Goal: Task Accomplishment & Management: Complete application form

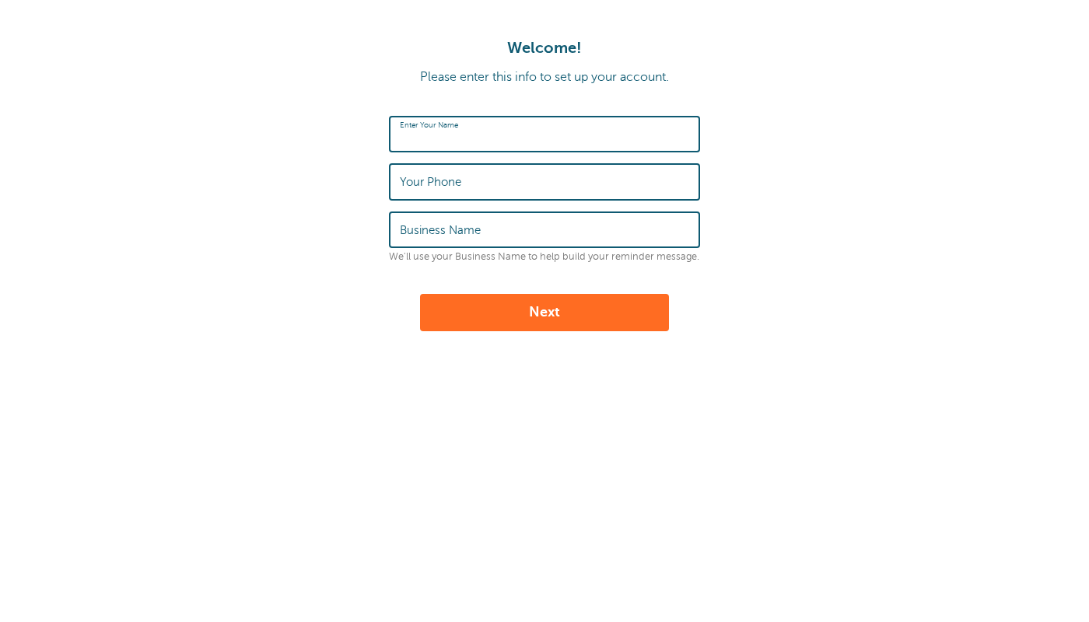
type input "F"
type input "[PERSON_NAME]"
click at [473, 182] on input "Your Phone" at bounding box center [544, 181] width 289 height 33
type input "5165515246"
click at [482, 192] on input "5165515246" at bounding box center [544, 181] width 289 height 33
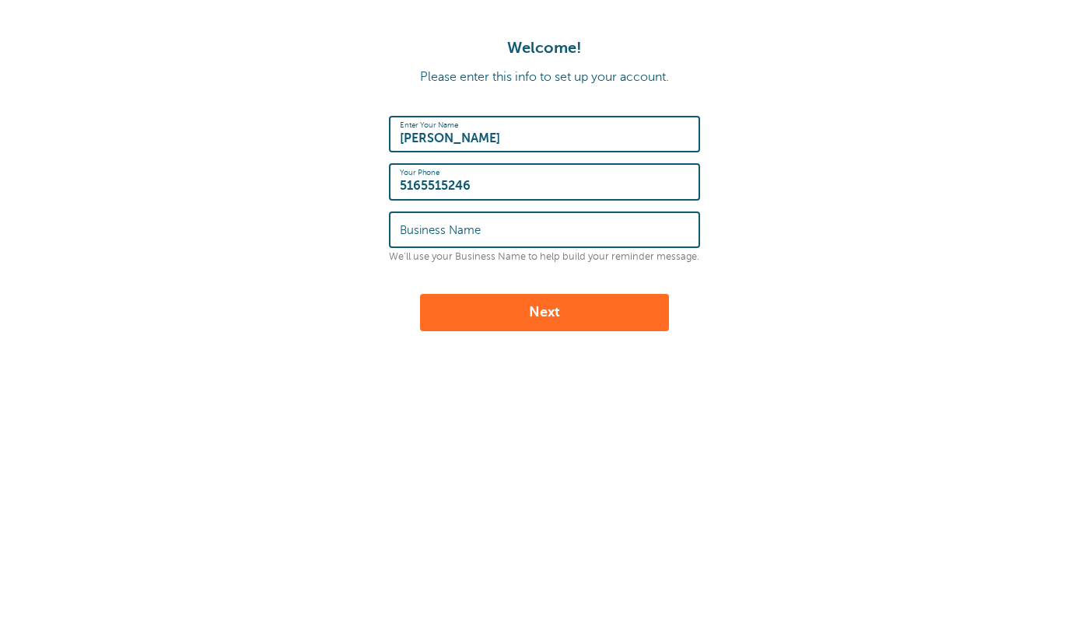
click at [482, 192] on input "5165515246" at bounding box center [544, 181] width 289 height 33
type input "8609604810"
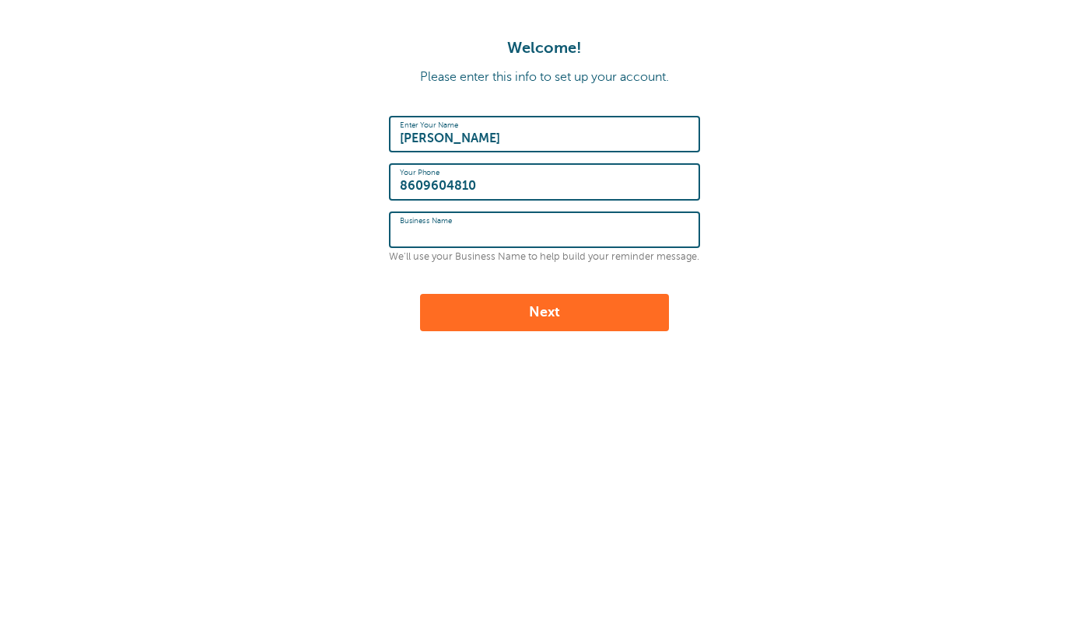
click at [445, 238] on input "Business Name" at bounding box center [544, 229] width 289 height 33
type input "826 Pamm Ct, East Meadow, NY 11554"
click at [469, 309] on button "Next" at bounding box center [544, 312] width 249 height 37
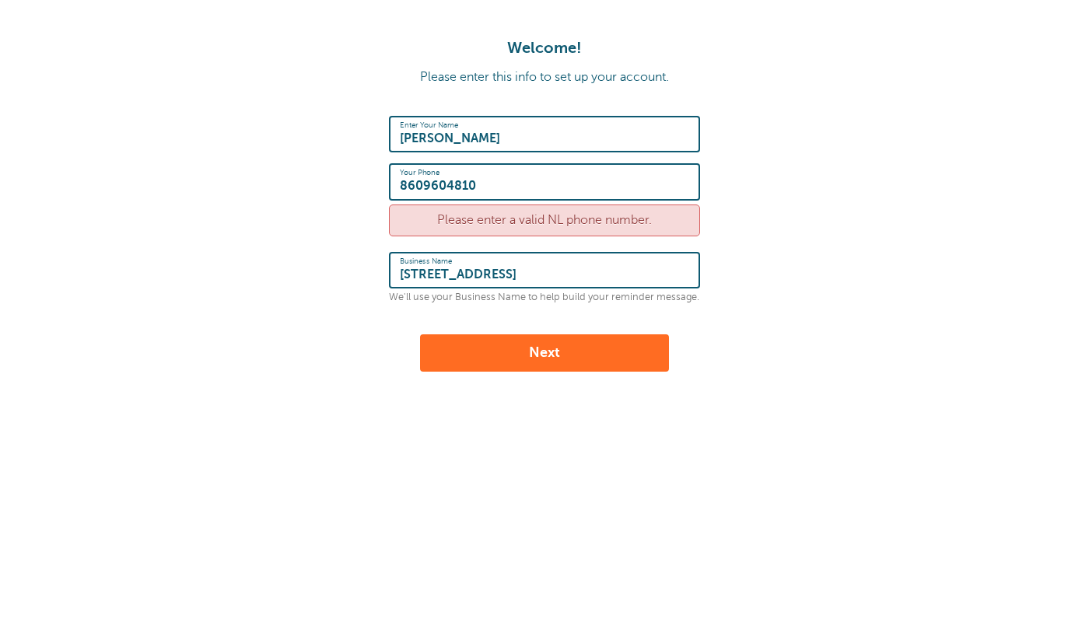
click at [401, 191] on input "8609604810" at bounding box center [544, 181] width 289 height 33
type input "[PHONE_NUMBER]"
click at [485, 351] on button "Next" at bounding box center [544, 352] width 249 height 37
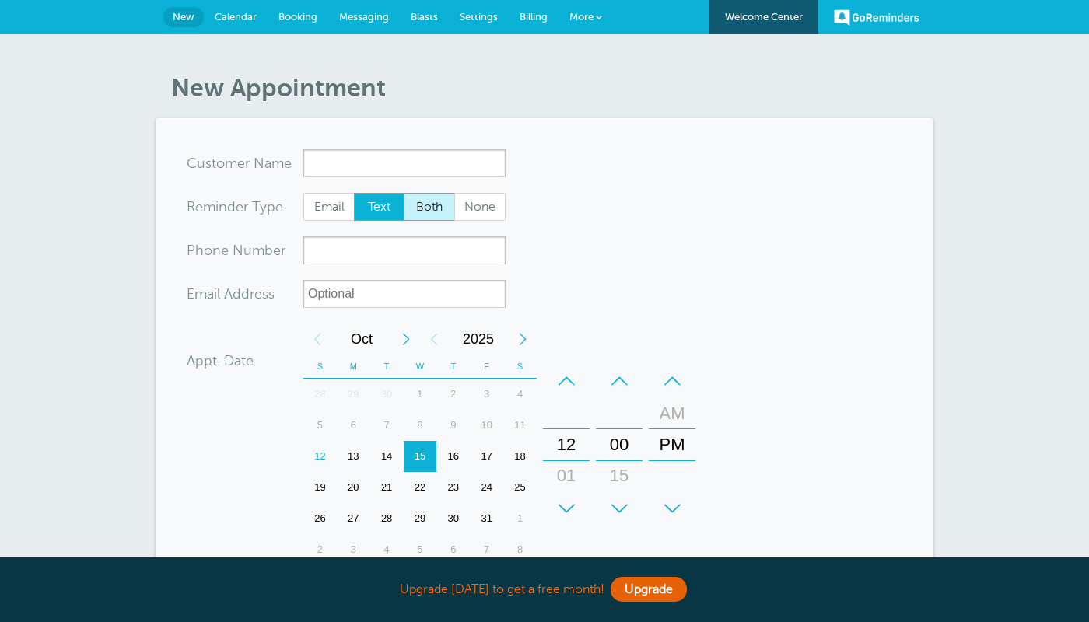
click at [440, 209] on span "Both" at bounding box center [429, 207] width 50 height 26
click at [404, 193] on input "Both" at bounding box center [403, 192] width 1 height 1
radio input "true"
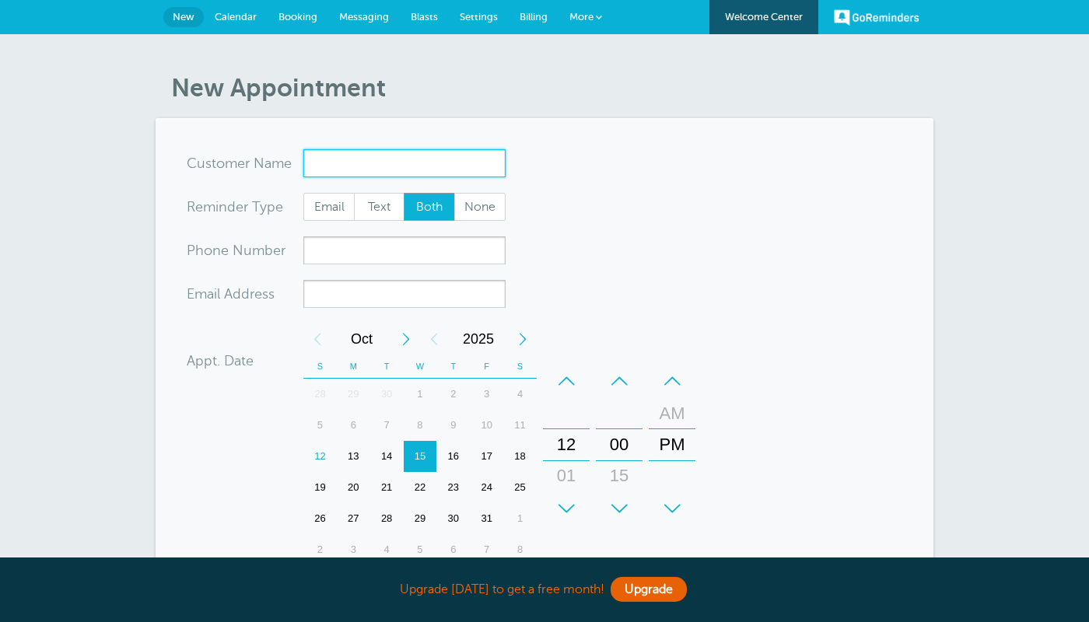
click at [440, 162] on input "x-no-autofill" at bounding box center [404, 163] width 202 height 28
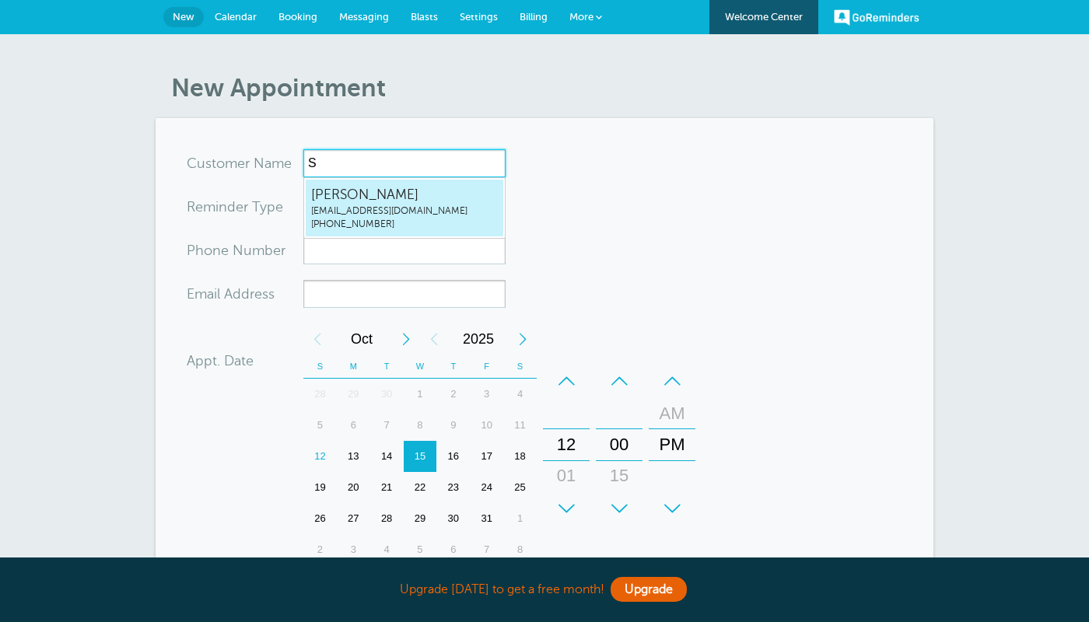
type input "Sa"
radio input "true"
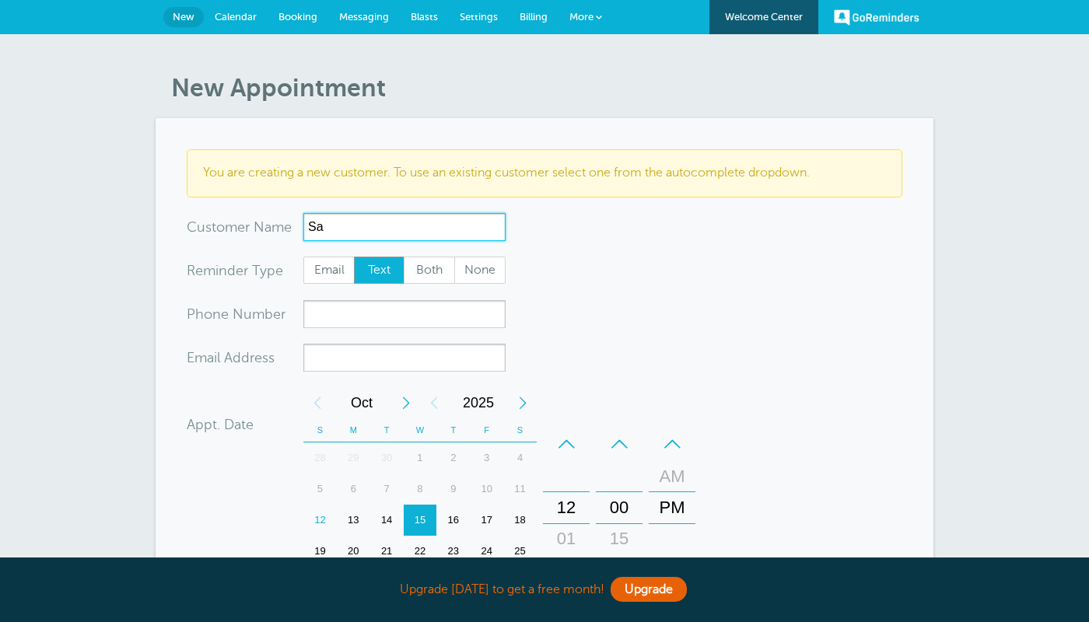
type input "S"
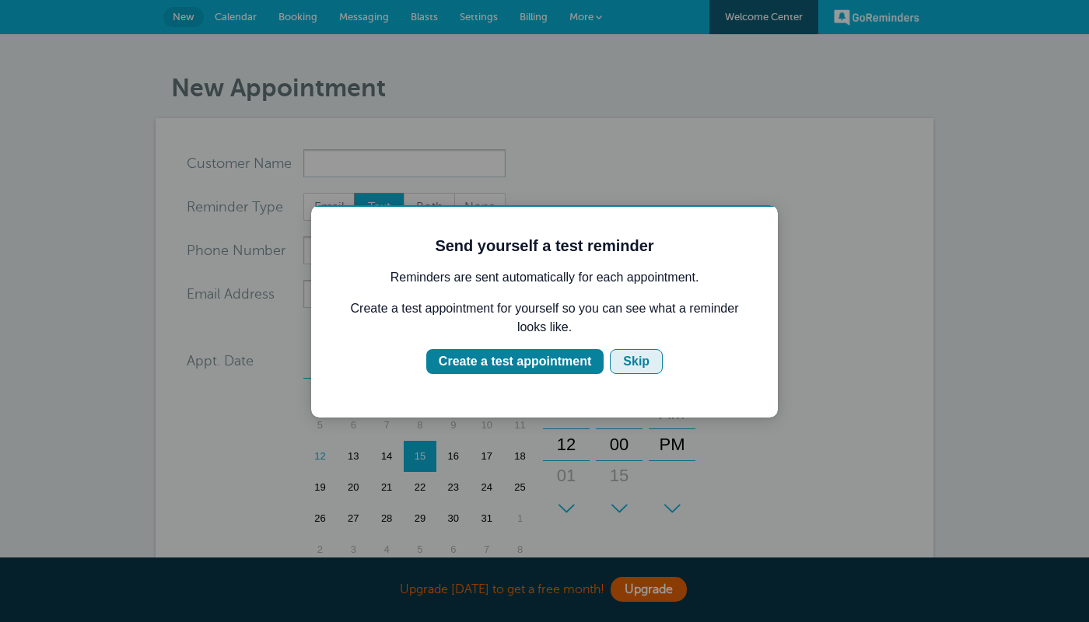
click at [626, 355] on div "Skip" at bounding box center [636, 361] width 26 height 19
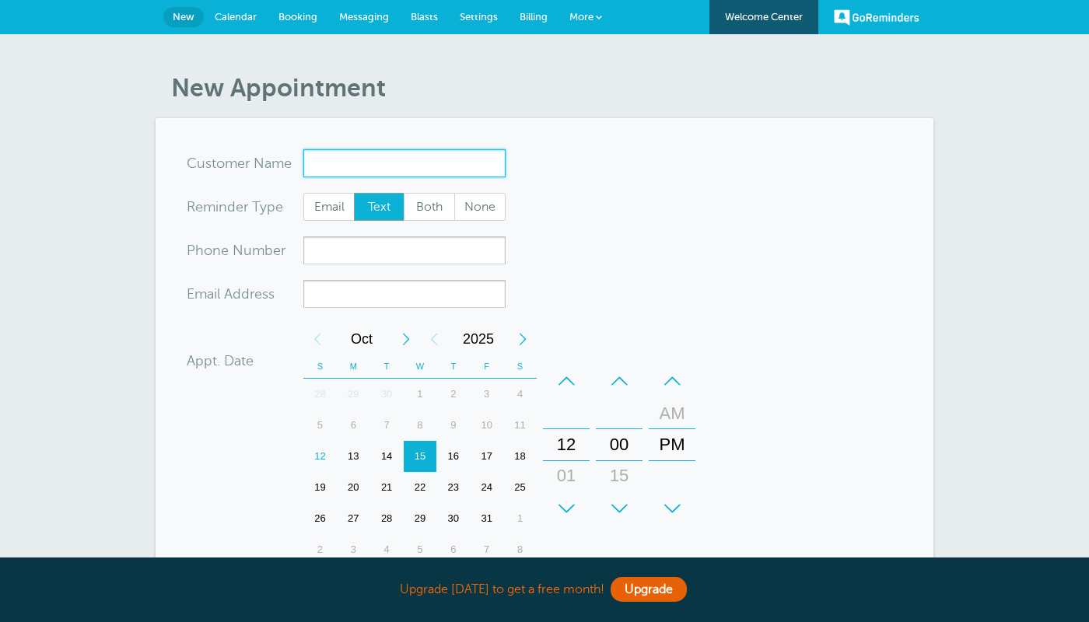
click at [456, 159] on input "x-no-autofill" at bounding box center [404, 163] width 202 height 28
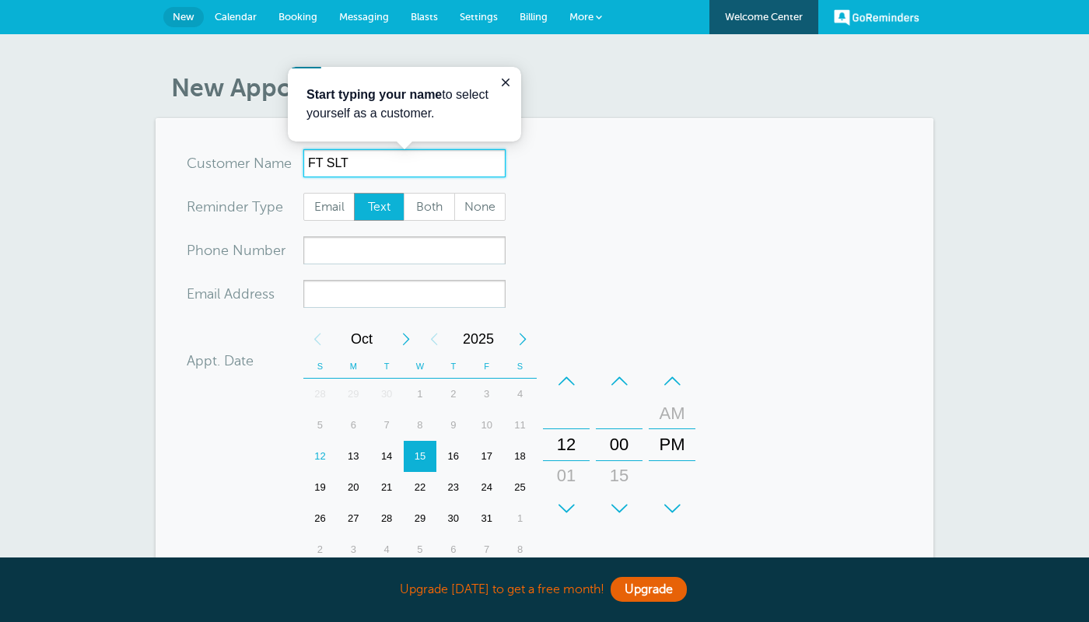
type input "FT SLT"
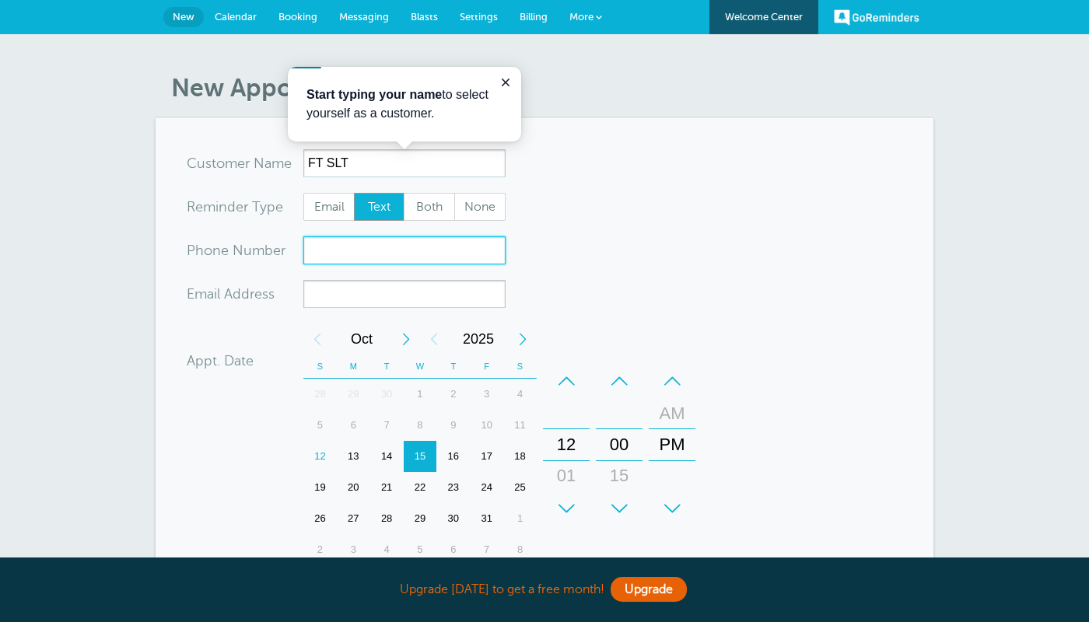
click at [425, 257] on input "xxx-no-autofill" at bounding box center [404, 250] width 202 height 28
type input "5165515246"
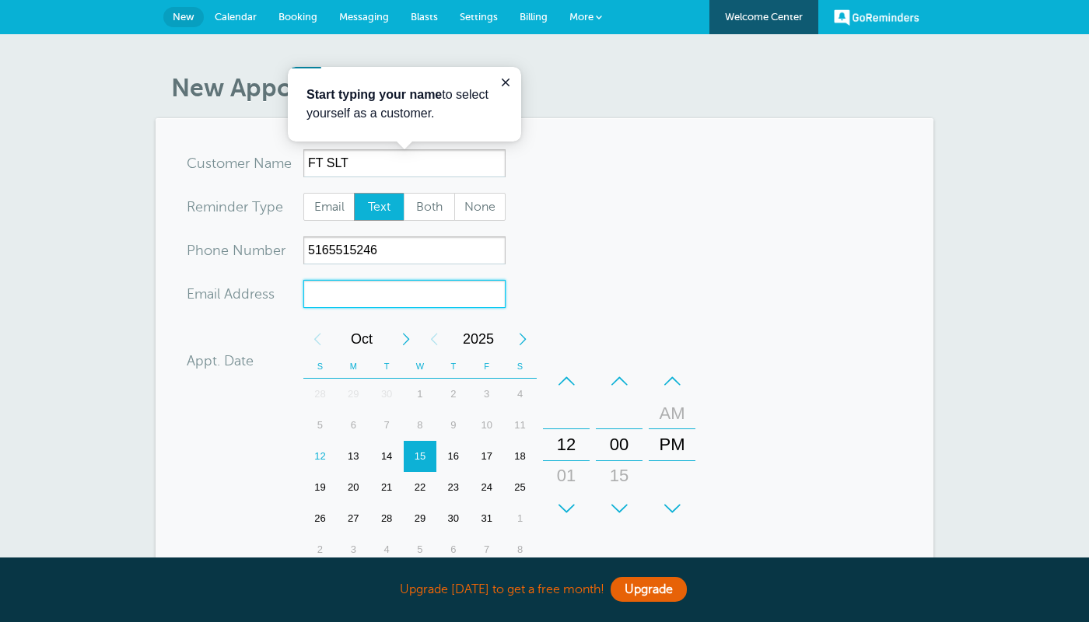
click at [425, 295] on input "xx-no-autofill" at bounding box center [404, 294] width 202 height 28
click at [324, 454] on div "12" at bounding box center [319, 456] width 33 height 31
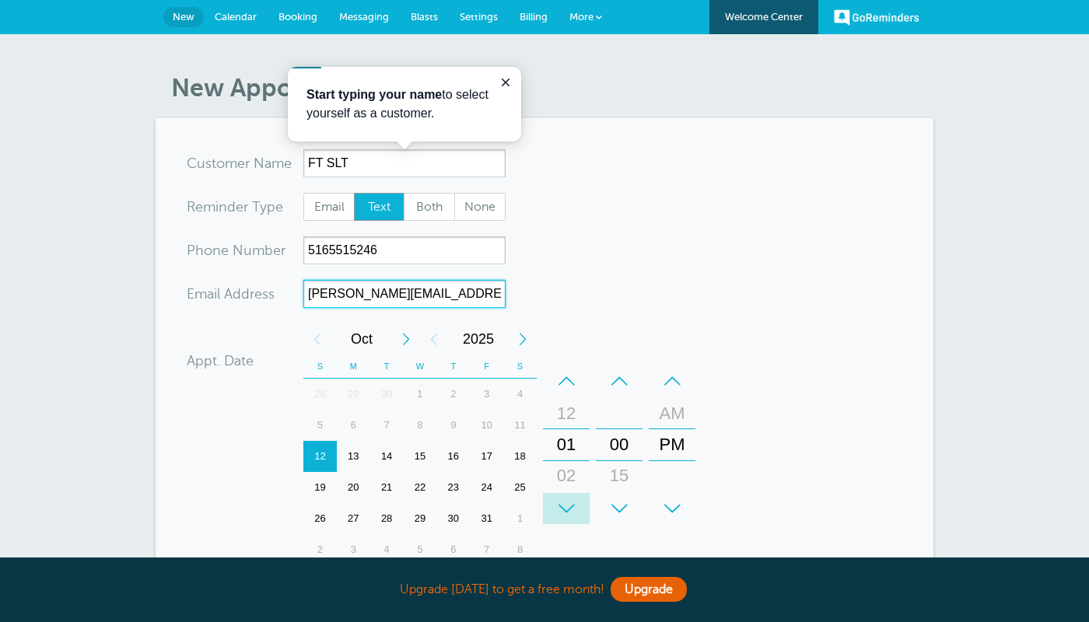
click at [558, 508] on div "+" at bounding box center [566, 508] width 47 height 31
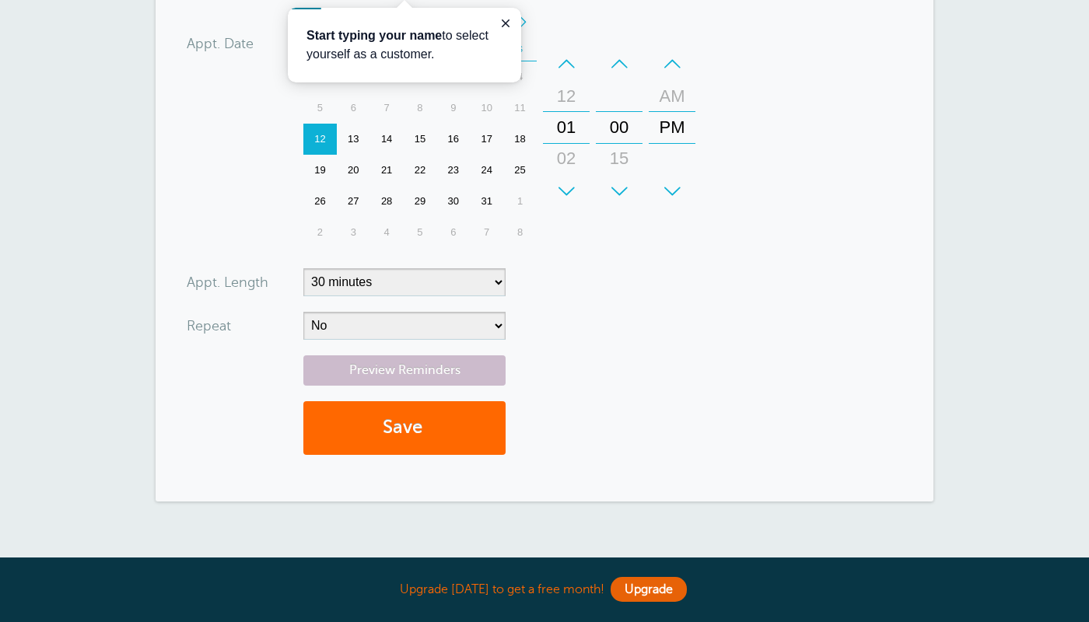
scroll to position [372, 0]
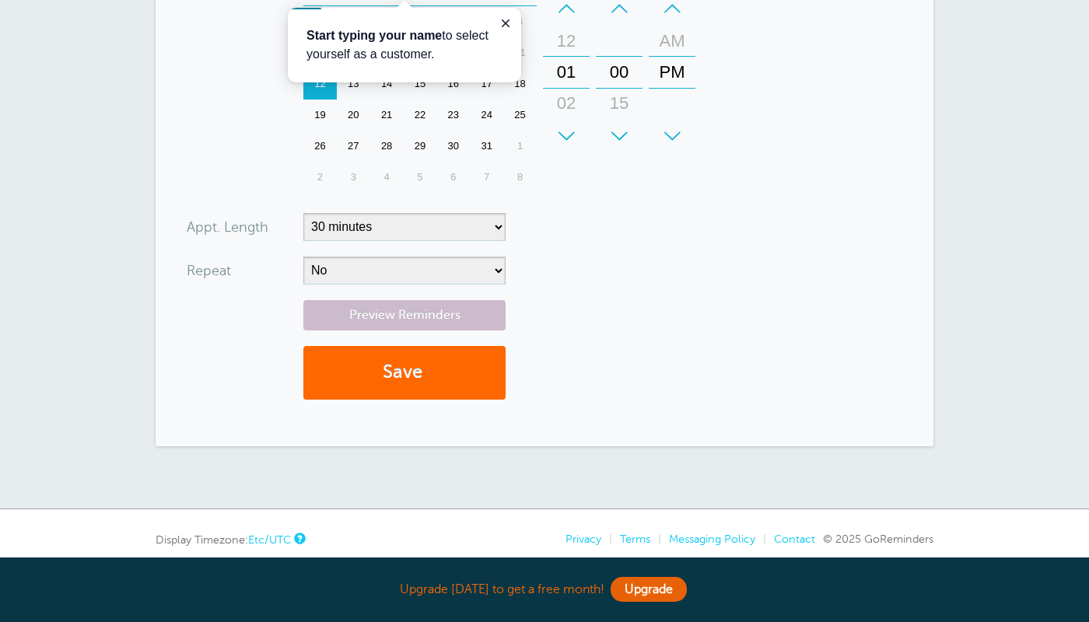
type input "samantha.cipolla@uconn.edu"
click at [303, 257] on select "No Daily Weekly Every 2 weeks Every 3 weeks Every 4 weeks Monthly Every 5 weeks…" at bounding box center [404, 271] width 202 height 28
select select "RRULE:FREQ=DAILY"
click option "Daily" at bounding box center [0, 0] width 0 height 0
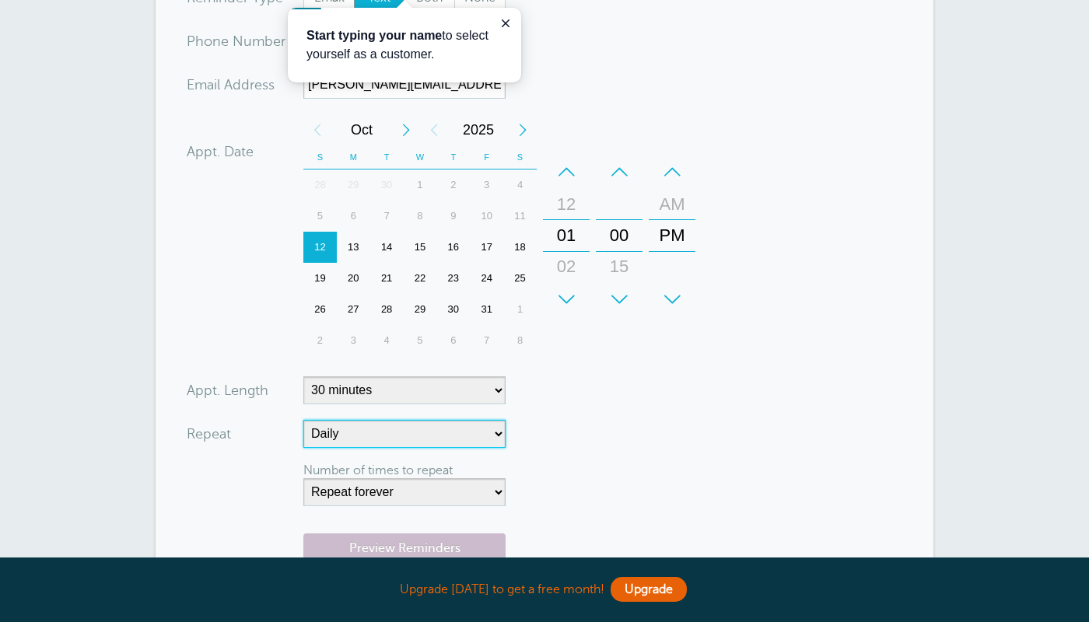
scroll to position [0, 0]
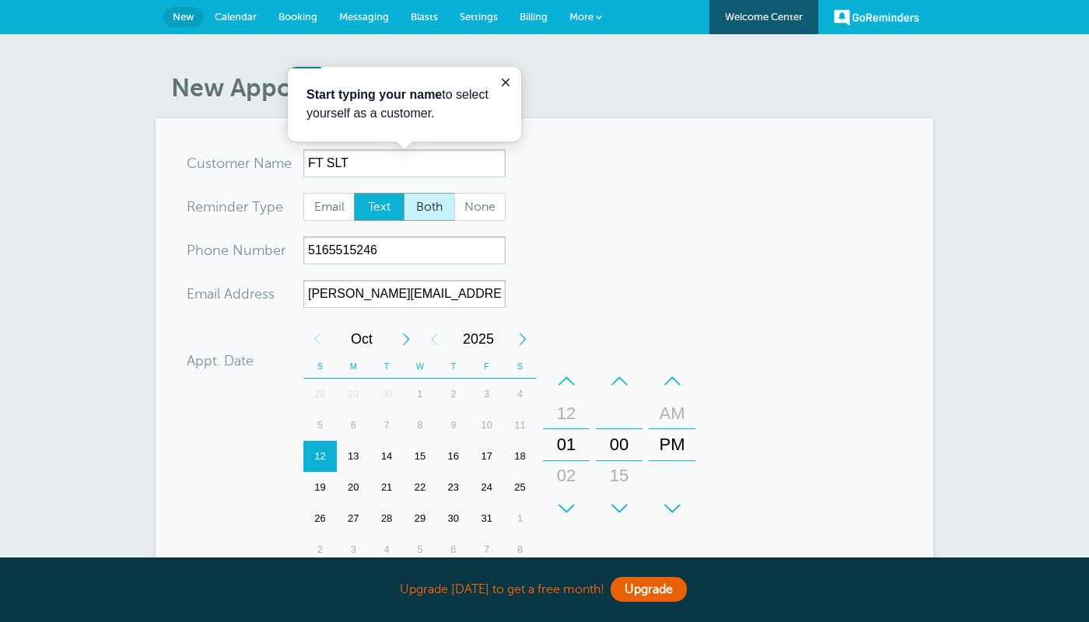
click at [426, 211] on span "Both" at bounding box center [429, 207] width 50 height 26
click at [404, 193] on input "Both" at bounding box center [403, 192] width 1 height 1
radio input "true"
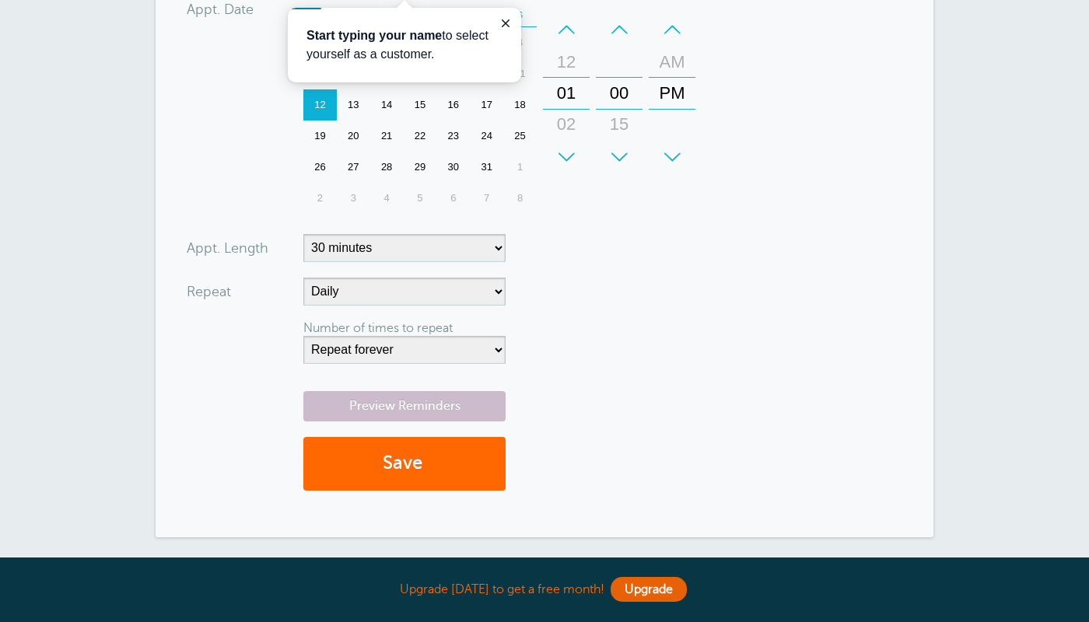
scroll to position [398, 0]
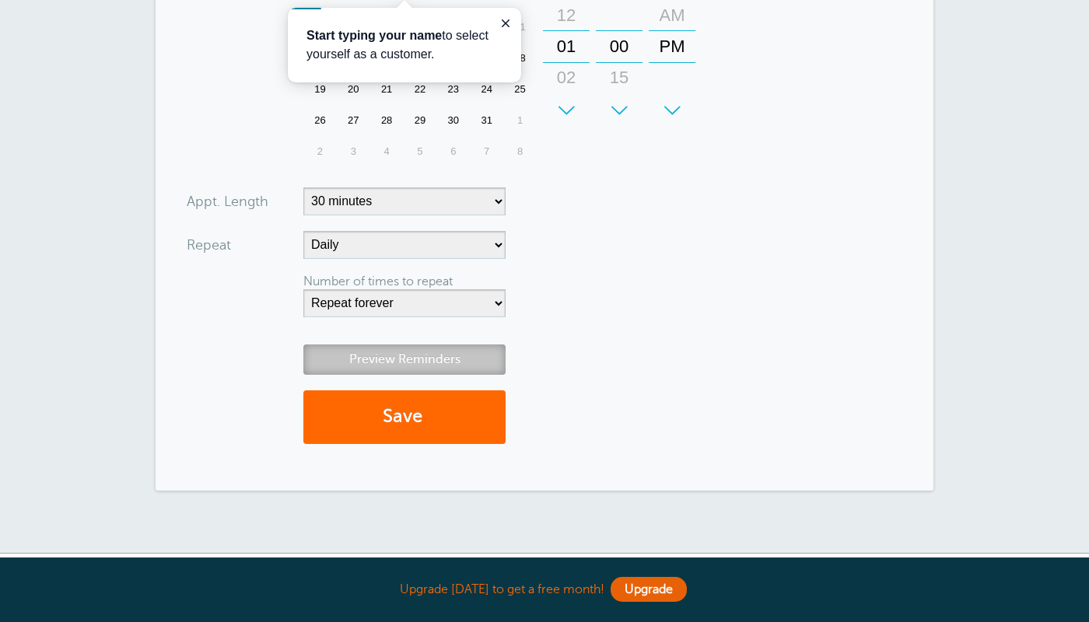
click at [475, 357] on link "Preview Reminders" at bounding box center [404, 359] width 202 height 30
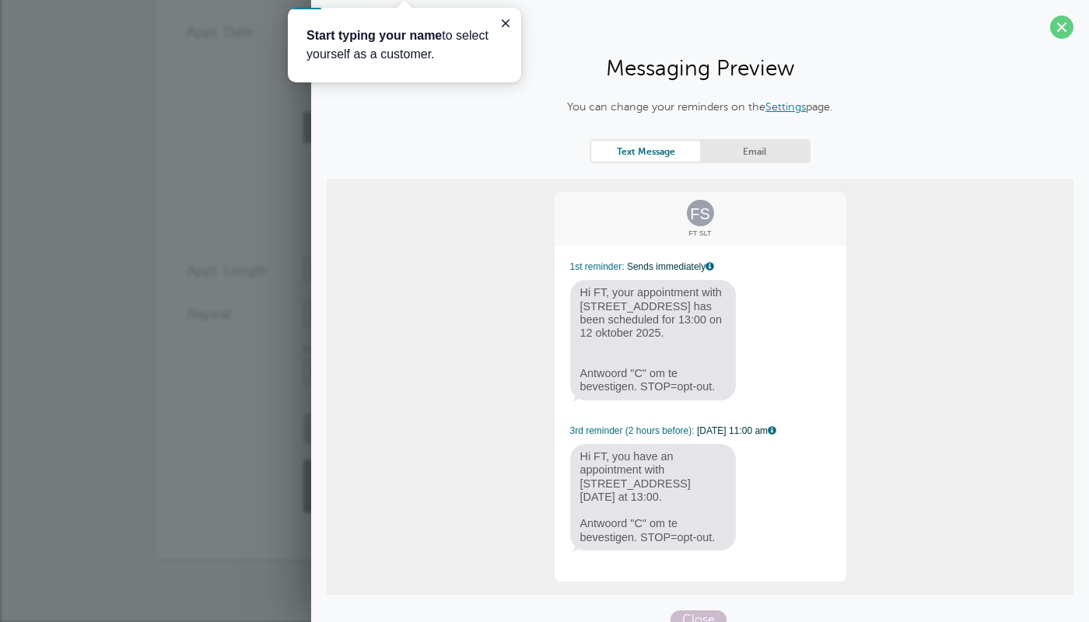
click at [797, 154] on link "Email" at bounding box center [754, 151] width 109 height 21
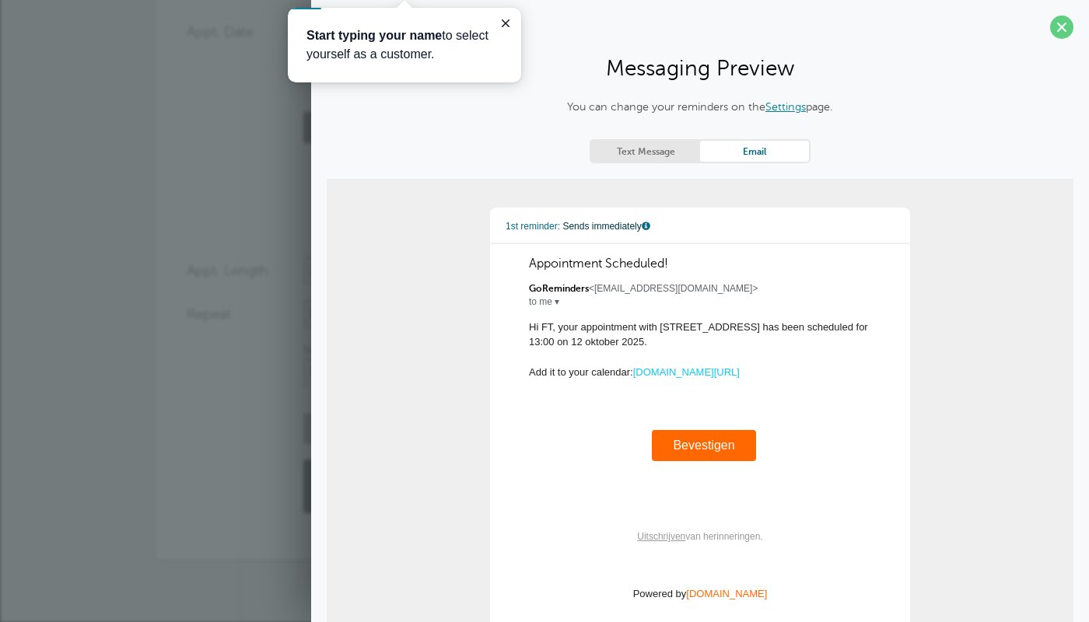
click at [676, 158] on link "Text Message" at bounding box center [645, 151] width 109 height 21
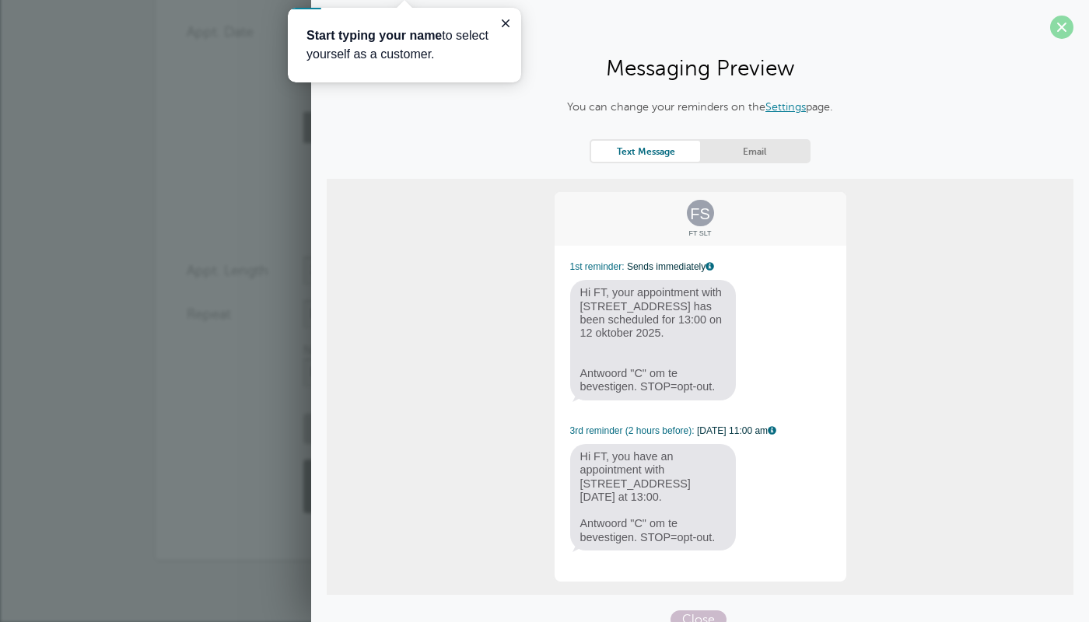
click at [1056, 30] on span at bounding box center [1061, 27] width 23 height 23
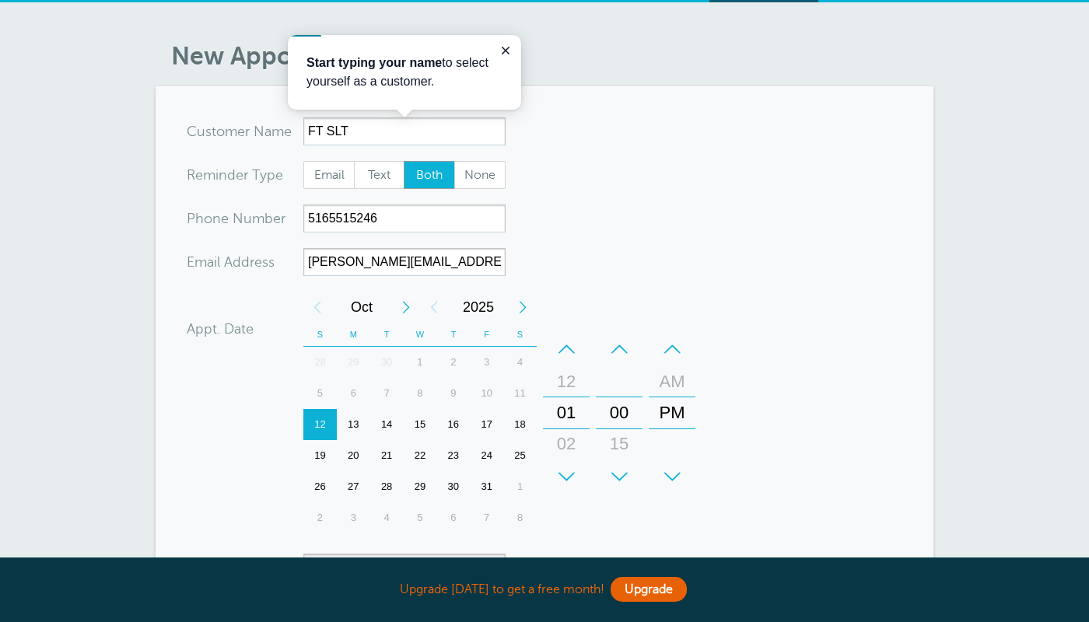
scroll to position [0, 0]
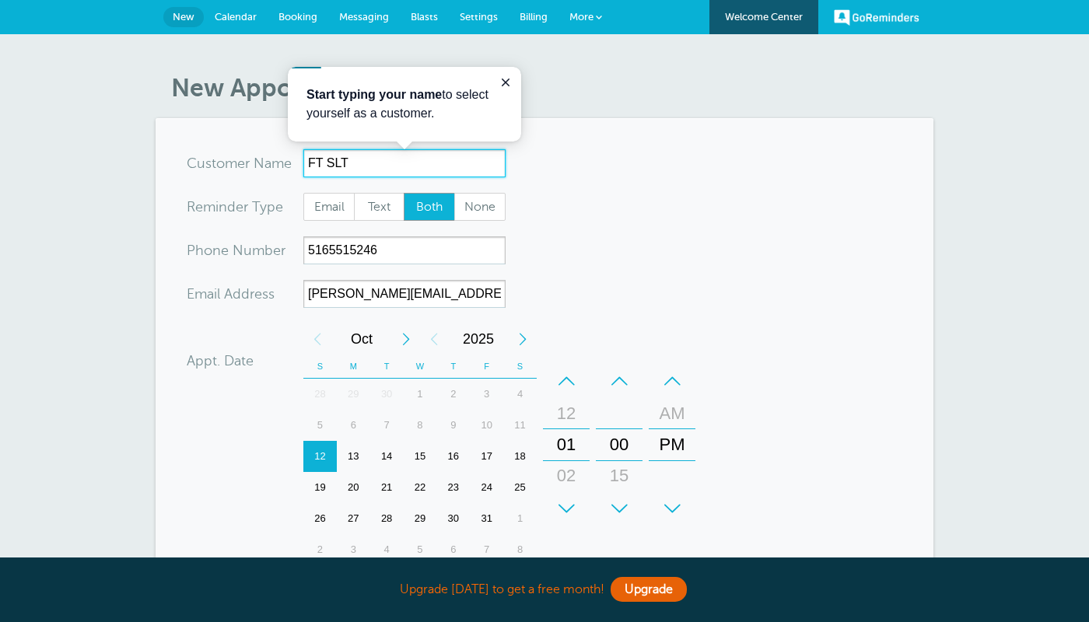
click at [320, 166] on input "FT SLT" at bounding box center [404, 163] width 202 height 28
click at [329, 166] on input "FT SLT" at bounding box center [404, 163] width 202 height 28
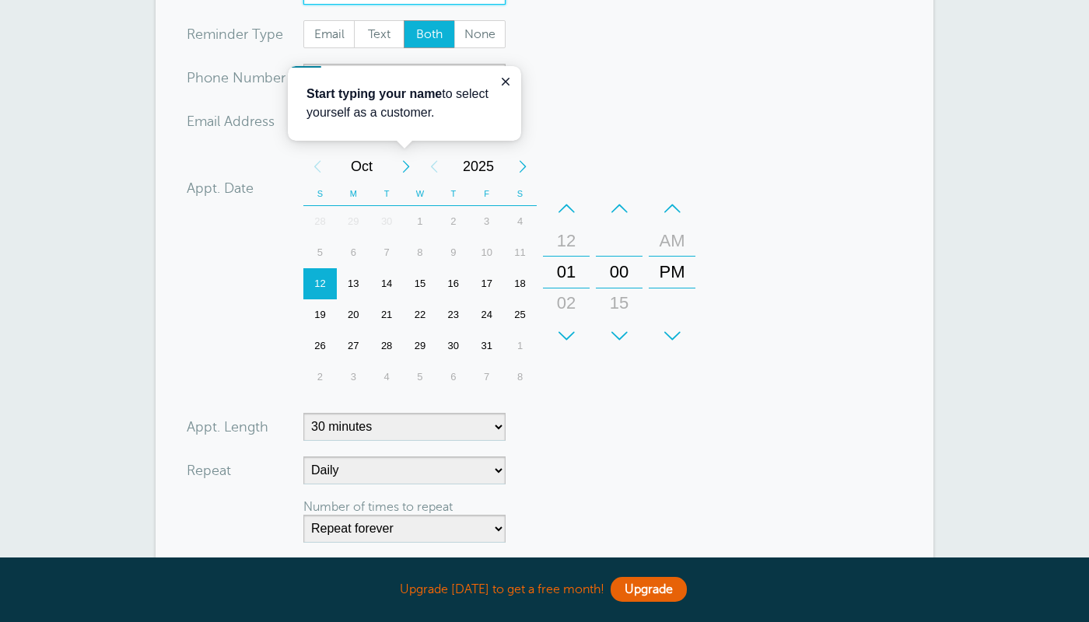
scroll to position [346, 0]
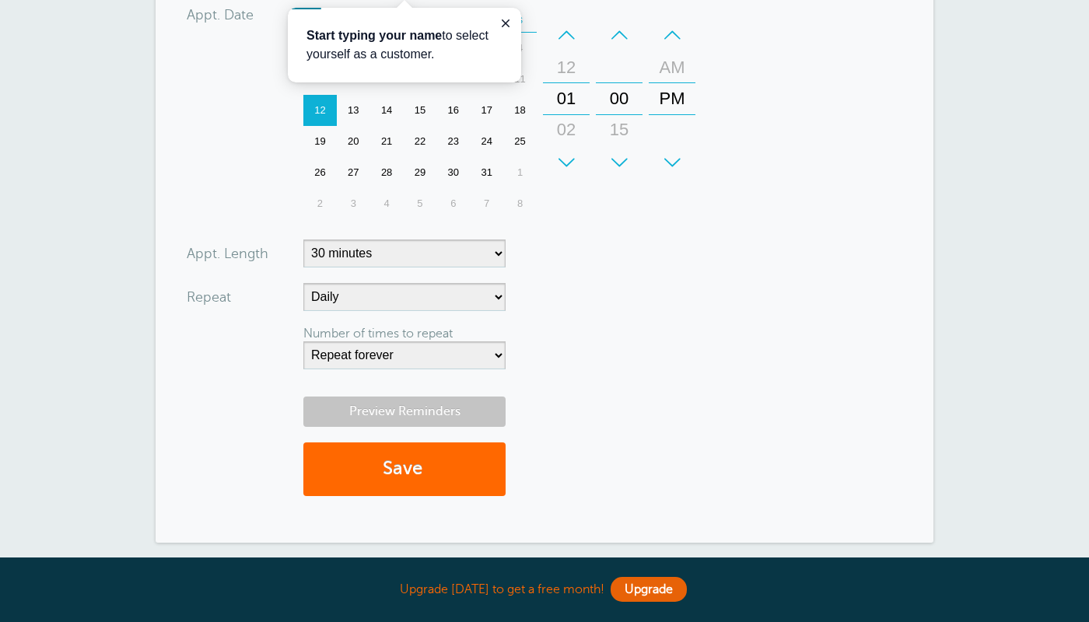
type input "FTSLT"
click at [440, 420] on link "Preview Reminders" at bounding box center [404, 412] width 202 height 30
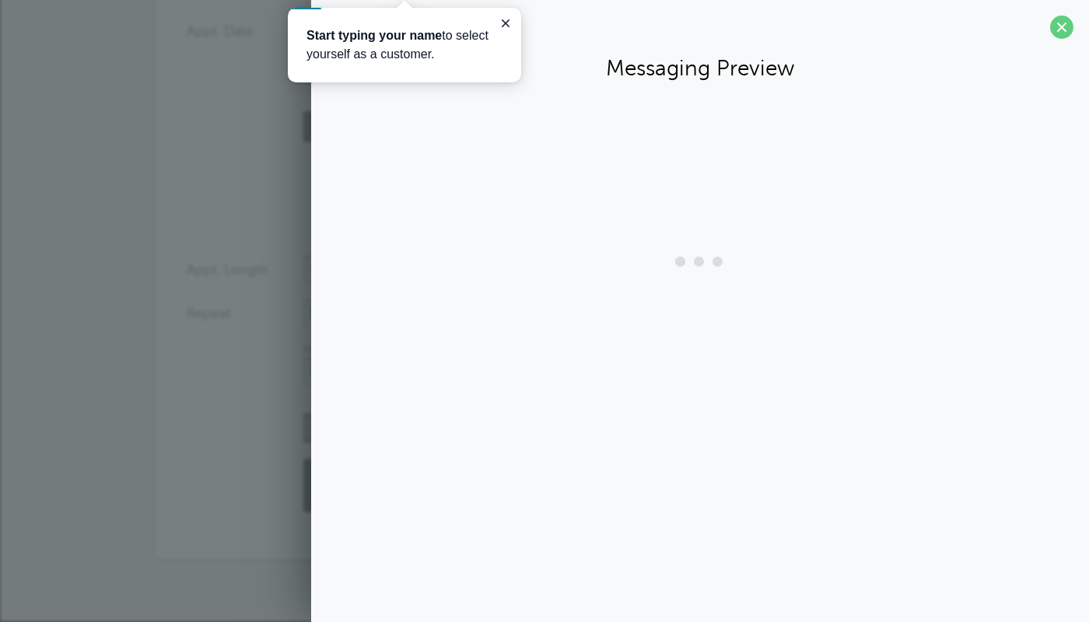
scroll to position [329, 0]
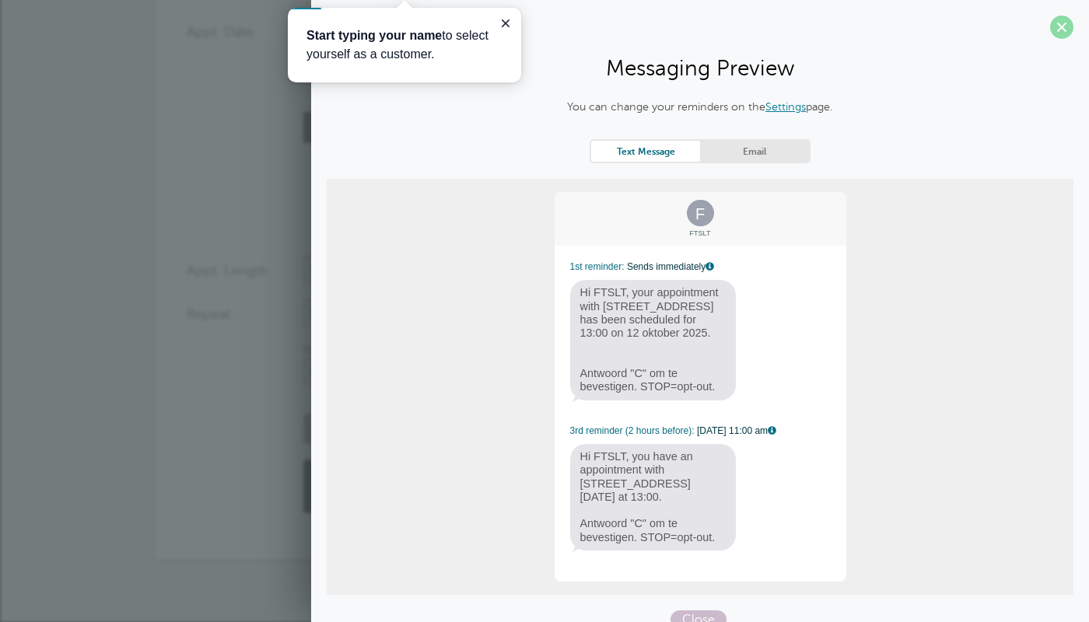
click at [1061, 30] on span at bounding box center [1061, 27] width 23 height 23
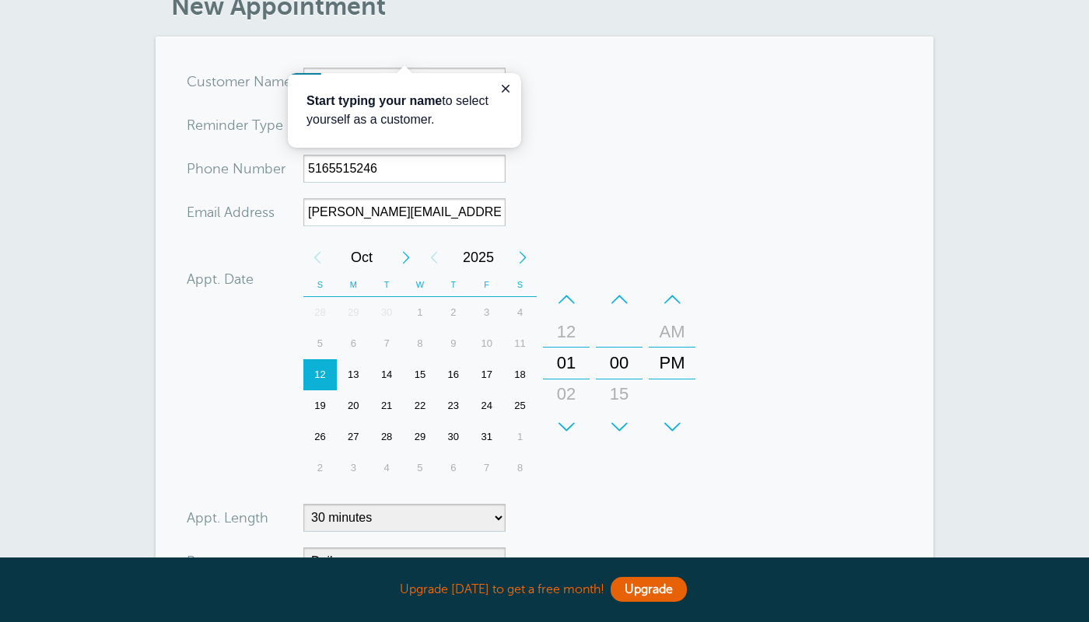
scroll to position [0, 0]
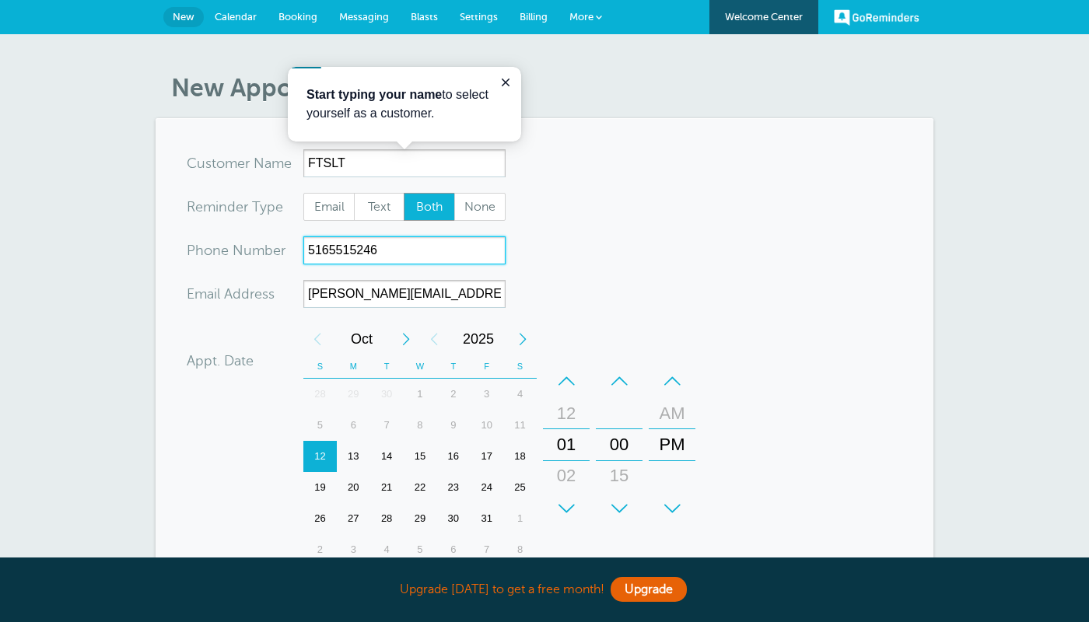
click at [306, 248] on input "5165515246" at bounding box center [404, 250] width 202 height 28
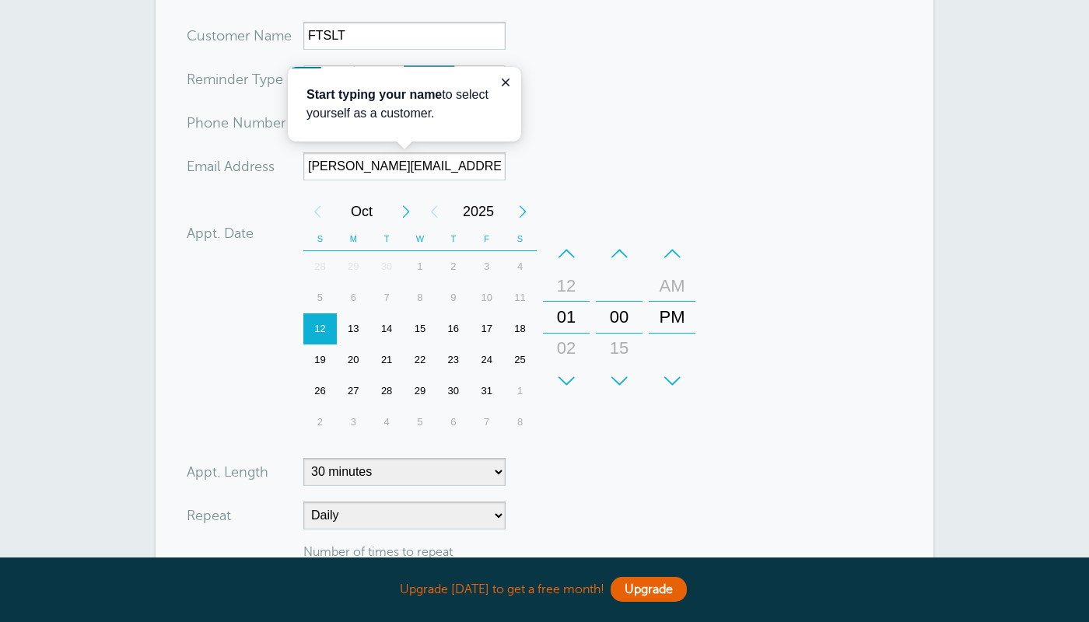
scroll to position [250, 0]
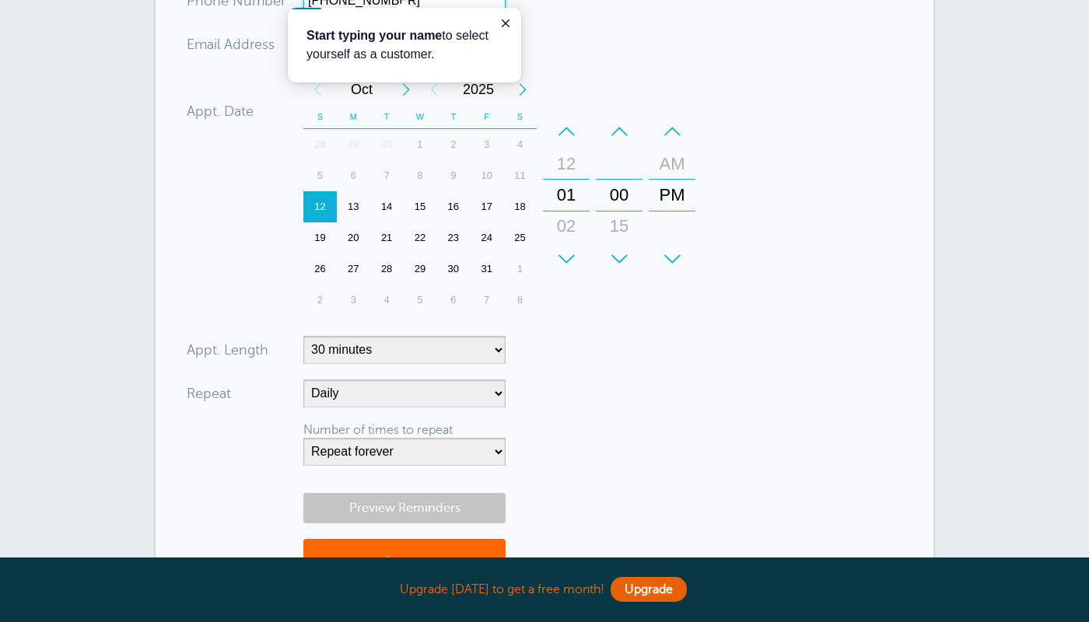
type input "+1 5165515246"
click at [430, 510] on link "Preview Reminders" at bounding box center [404, 508] width 202 height 30
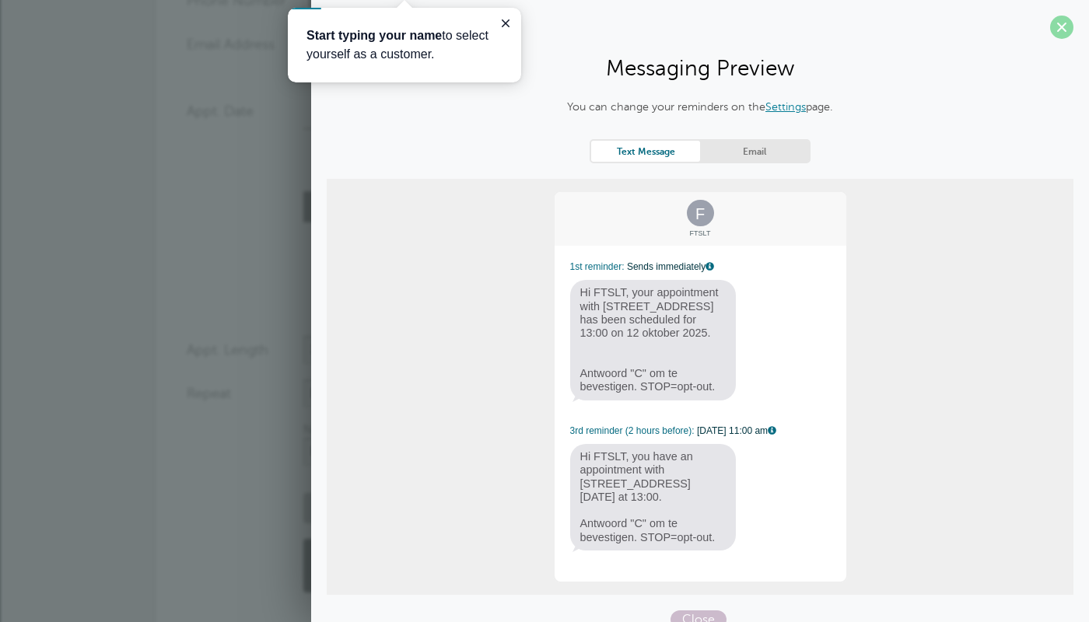
click at [1055, 35] on span at bounding box center [1061, 27] width 23 height 23
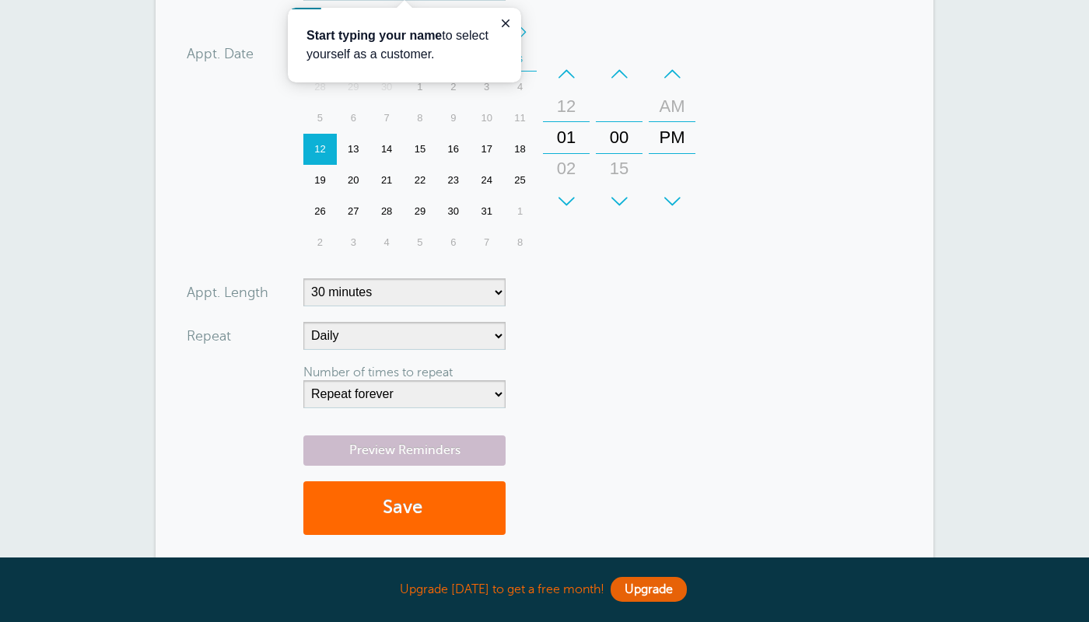
scroll to position [335, 0]
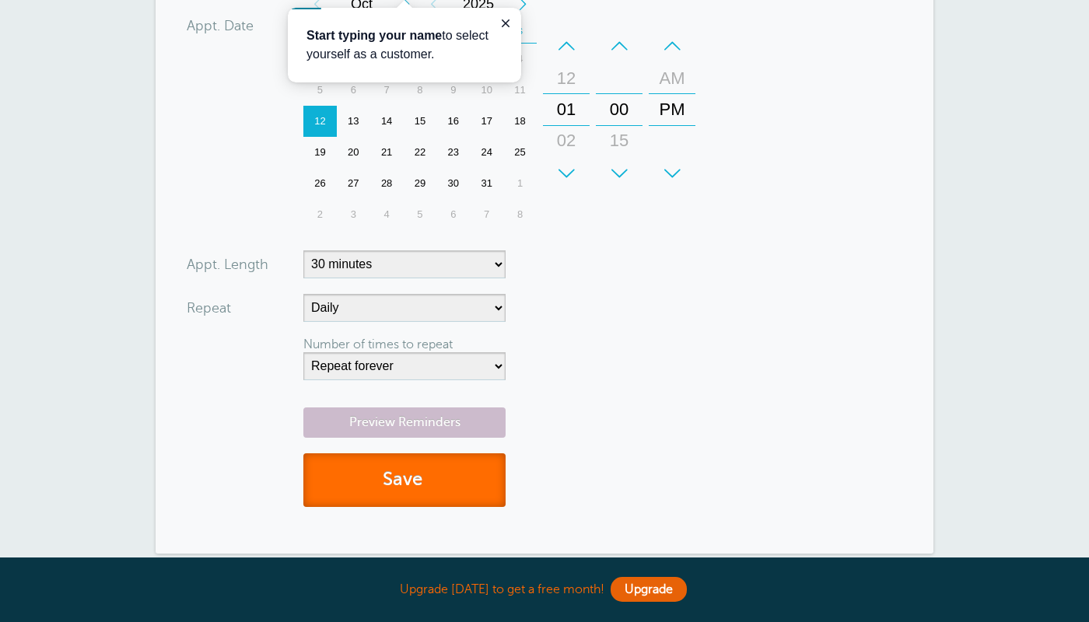
click at [459, 482] on button "Save" at bounding box center [404, 480] width 202 height 54
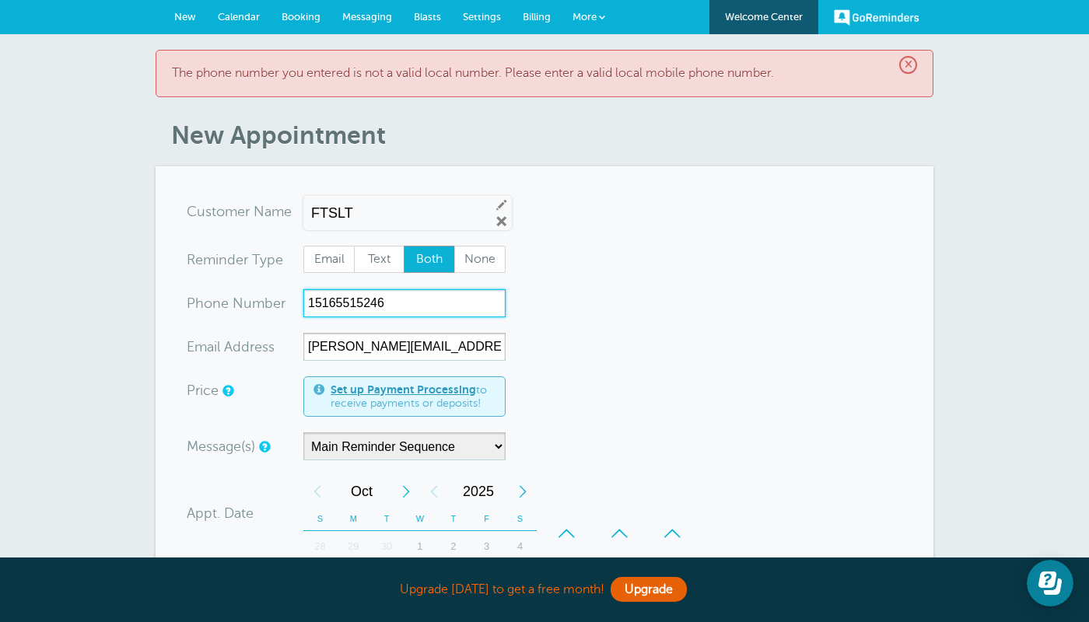
click at [313, 306] on input "15165515246" at bounding box center [404, 303] width 202 height 28
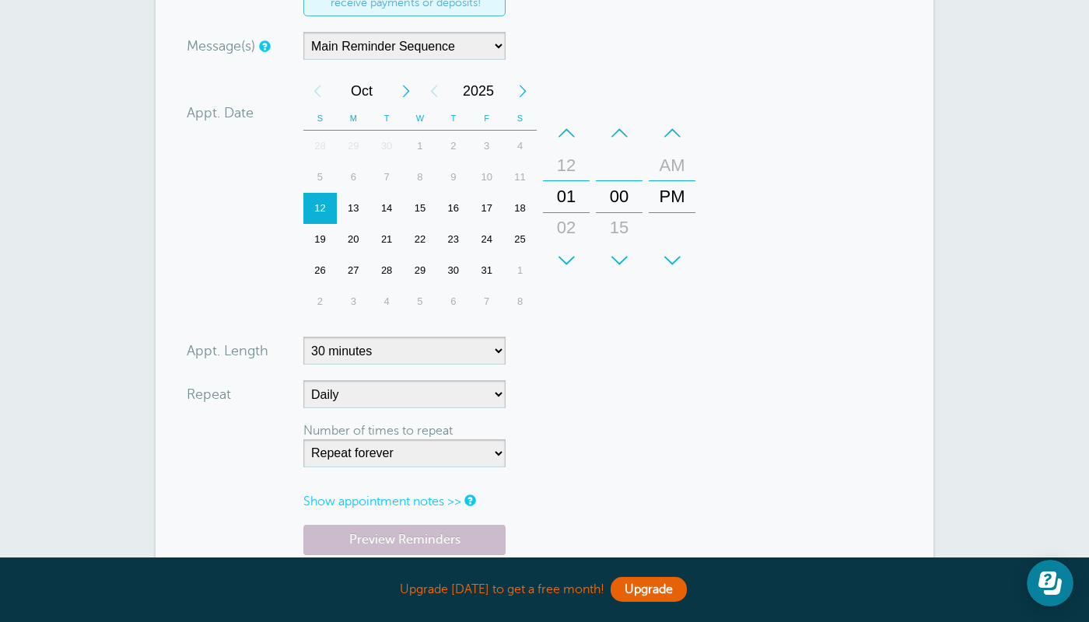
scroll to position [491, 0]
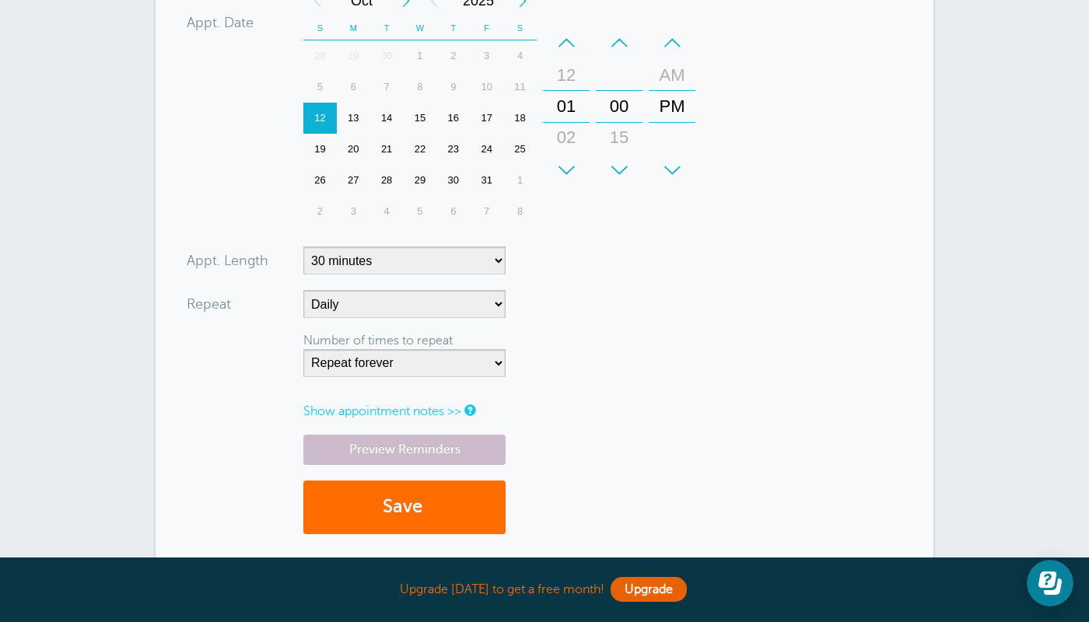
type input "5165515246"
click at [436, 513] on button "Save" at bounding box center [404, 508] width 202 height 54
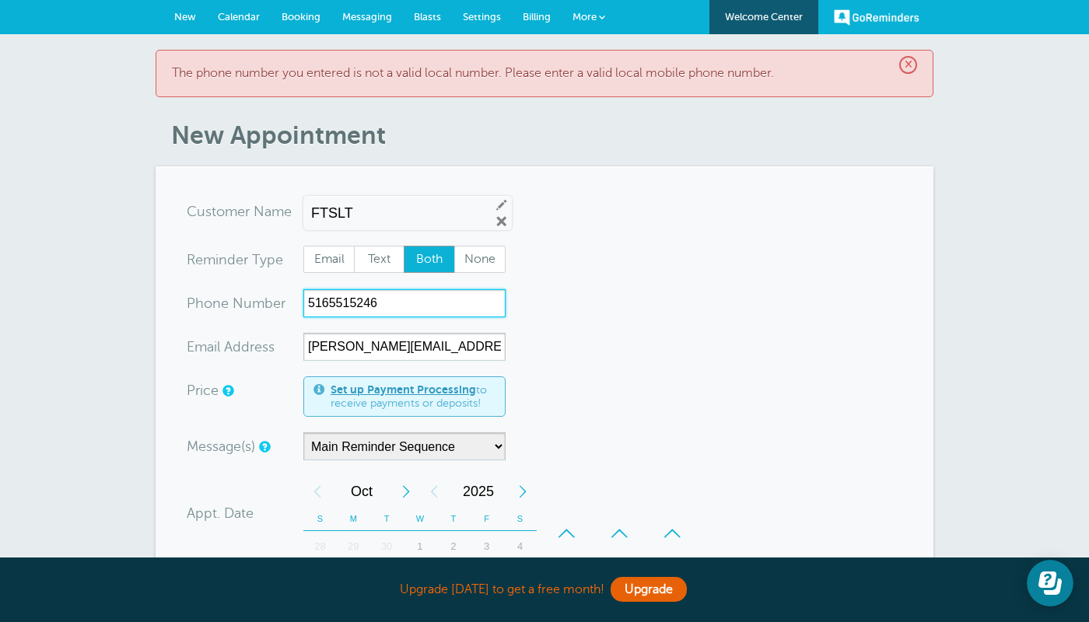
click at [404, 306] on input "5165515246" at bounding box center [404, 303] width 202 height 28
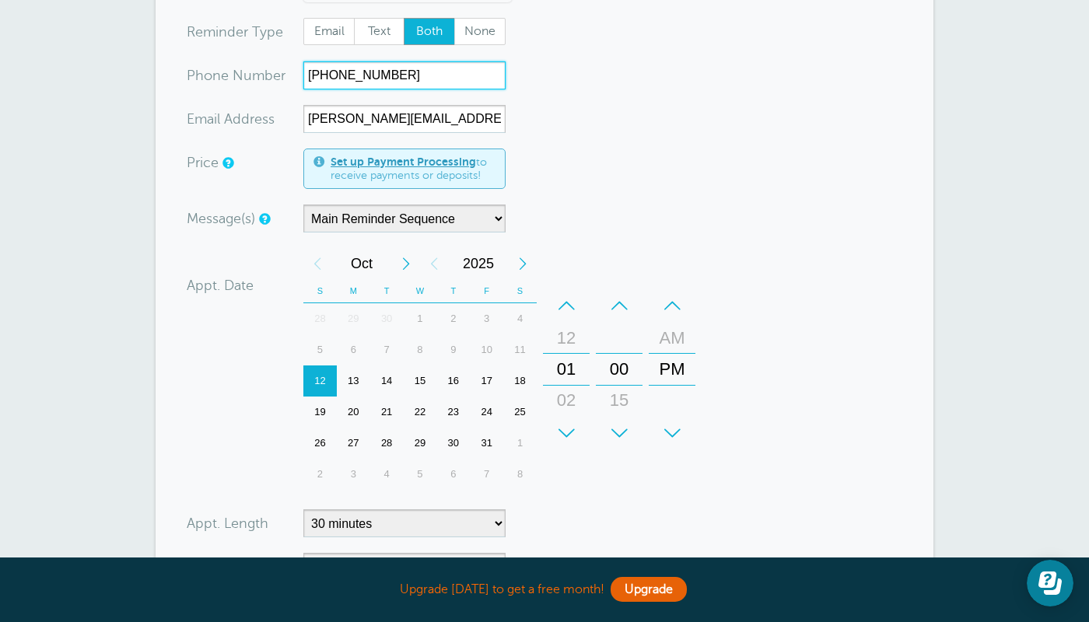
scroll to position [652, 0]
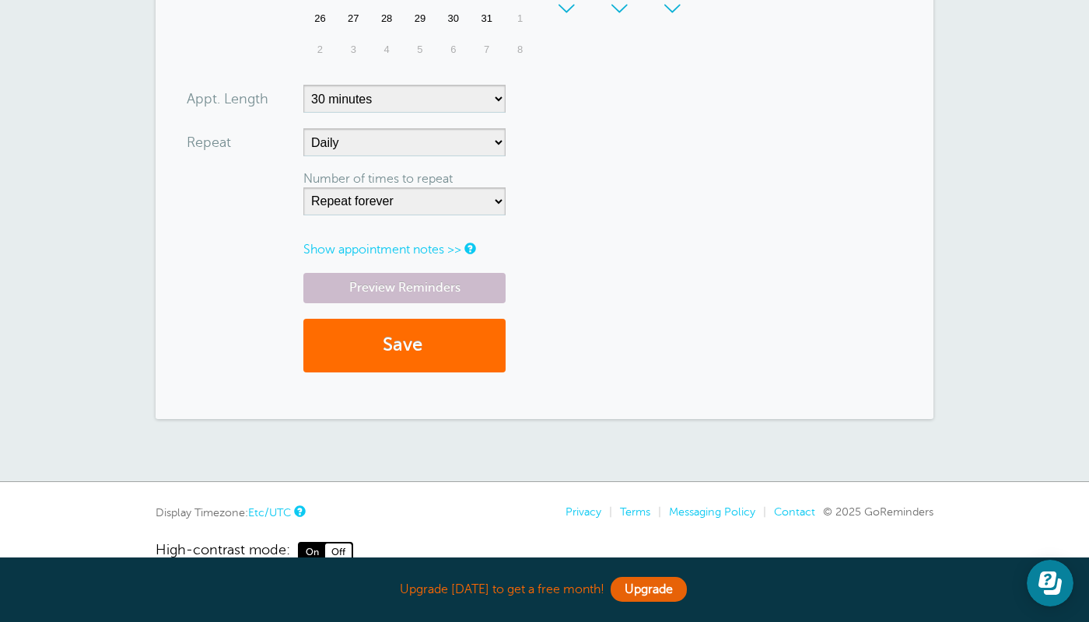
type input "+1 516-551-5246"
click at [448, 344] on button "Save" at bounding box center [404, 346] width 202 height 54
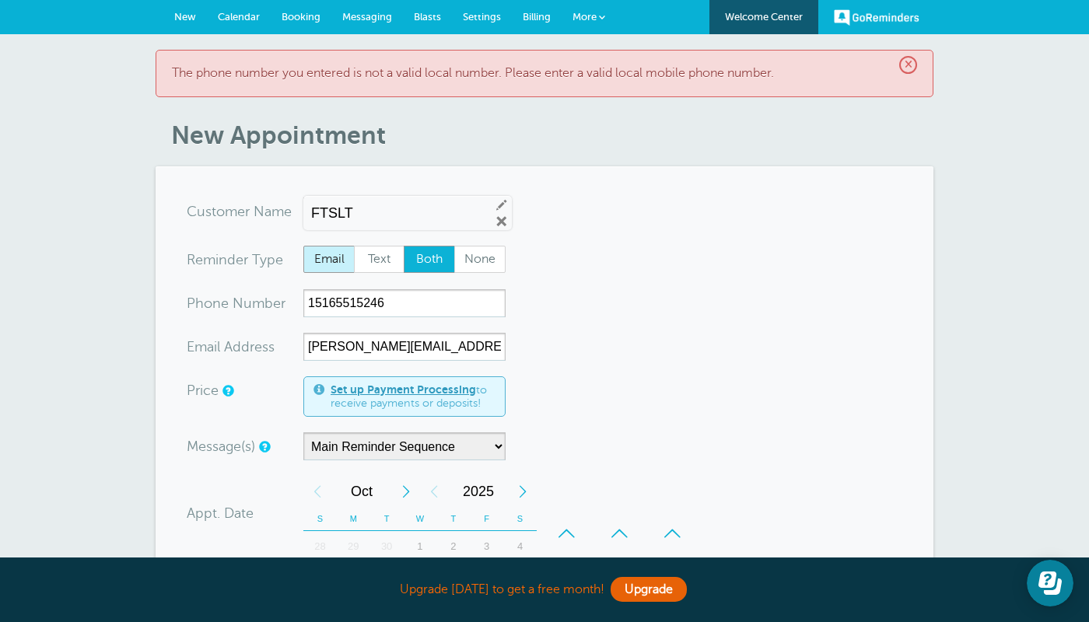
click at [335, 263] on span "Email" at bounding box center [329, 259] width 50 height 26
click at [303, 246] on input "Email" at bounding box center [302, 245] width 1 height 1
radio input "true"
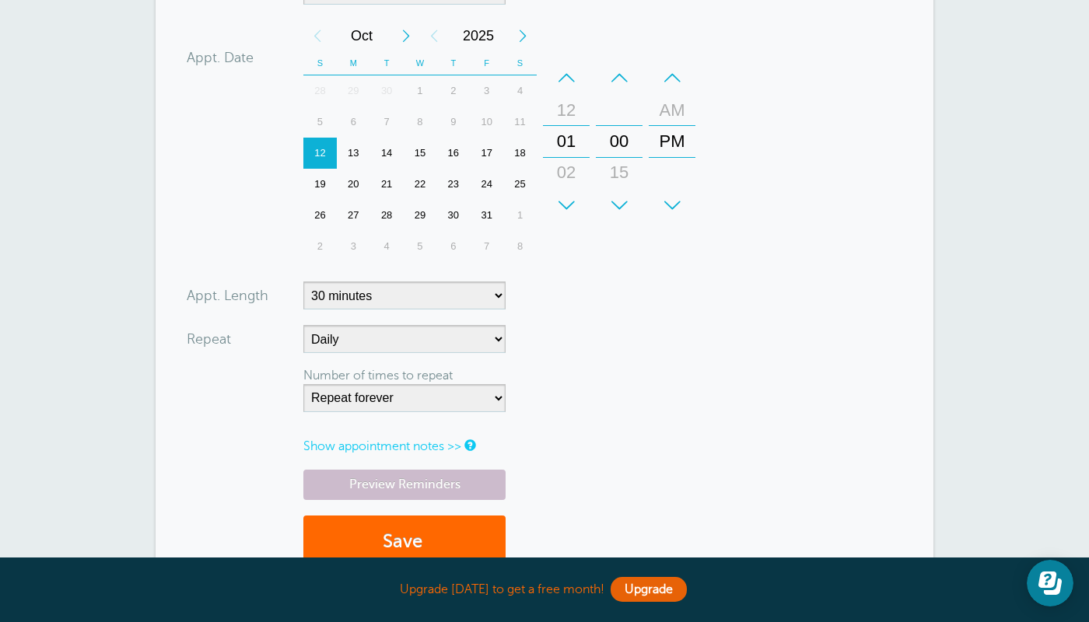
scroll to position [474, 0]
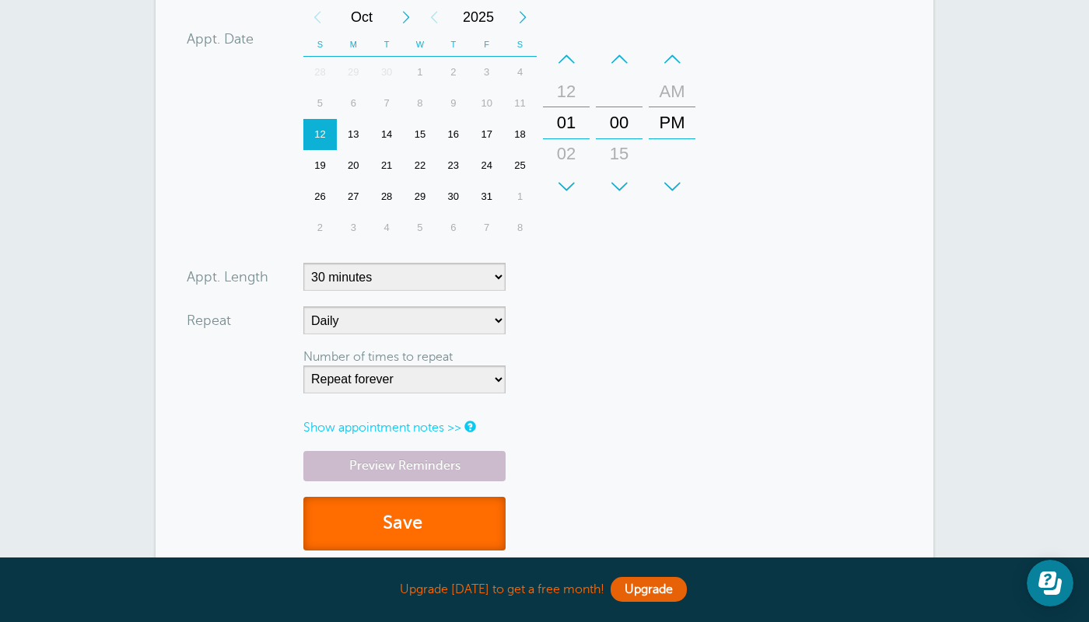
click at [377, 534] on button "Save" at bounding box center [404, 524] width 202 height 54
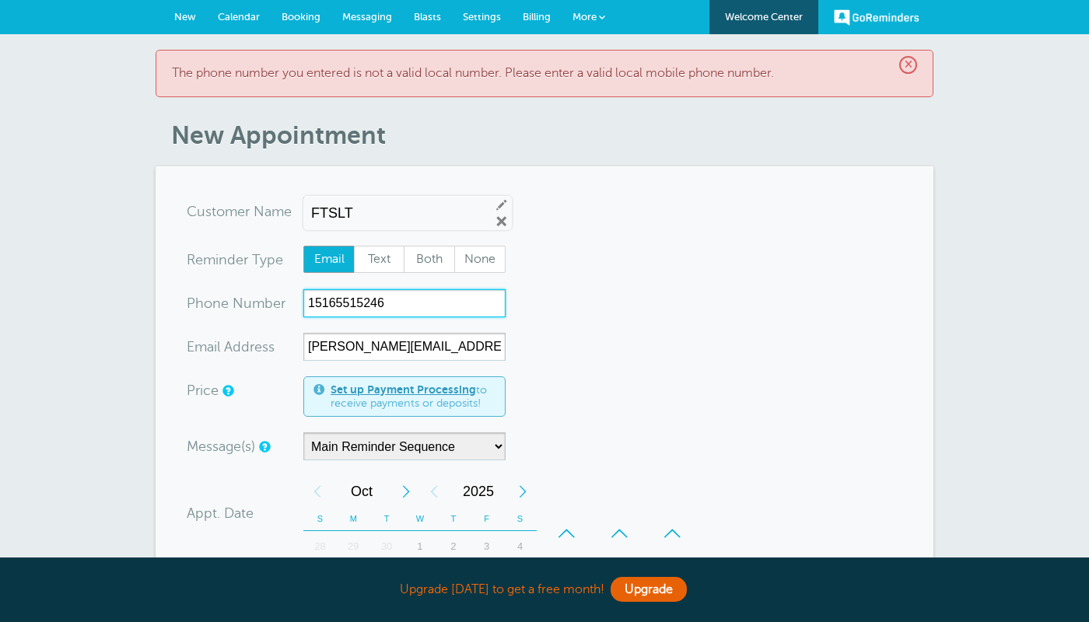
click at [384, 308] on input "15165515246" at bounding box center [404, 303] width 202 height 28
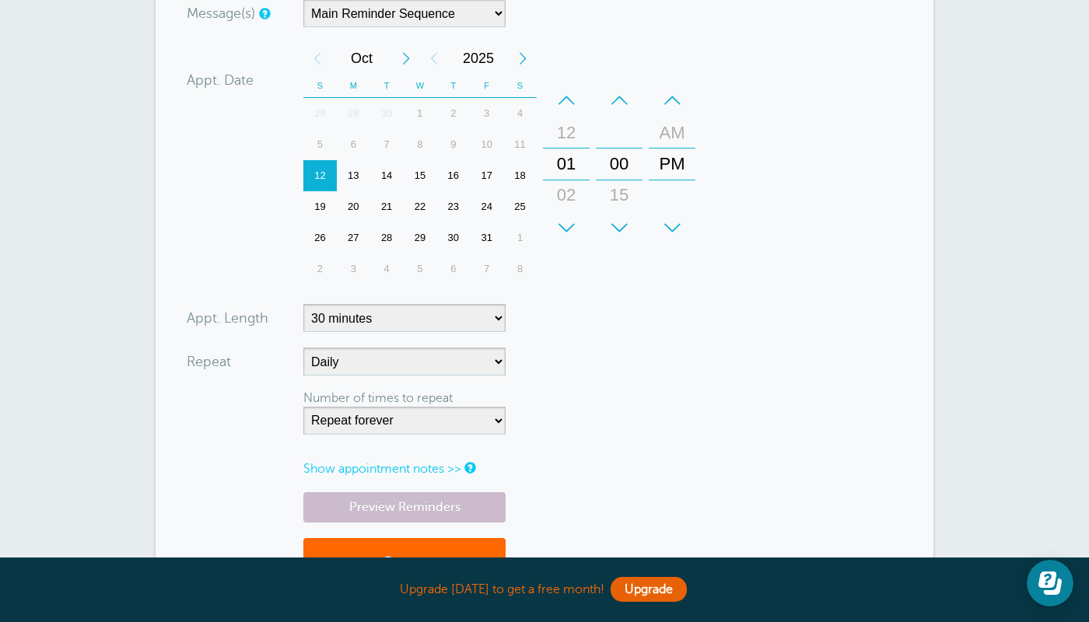
scroll to position [470, 0]
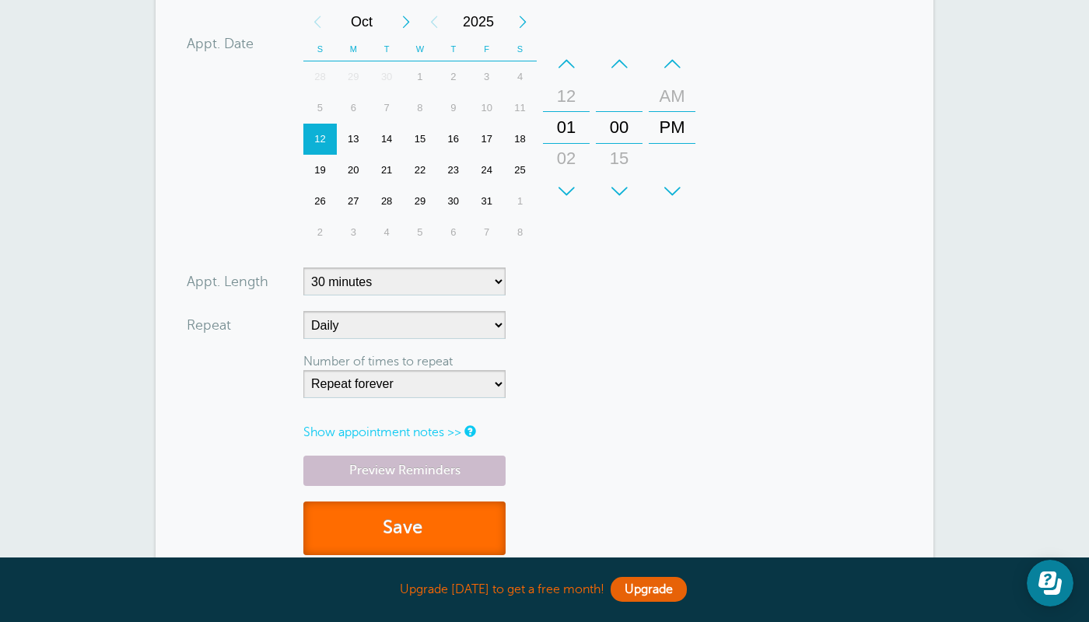
click at [417, 505] on button "Save" at bounding box center [404, 529] width 202 height 54
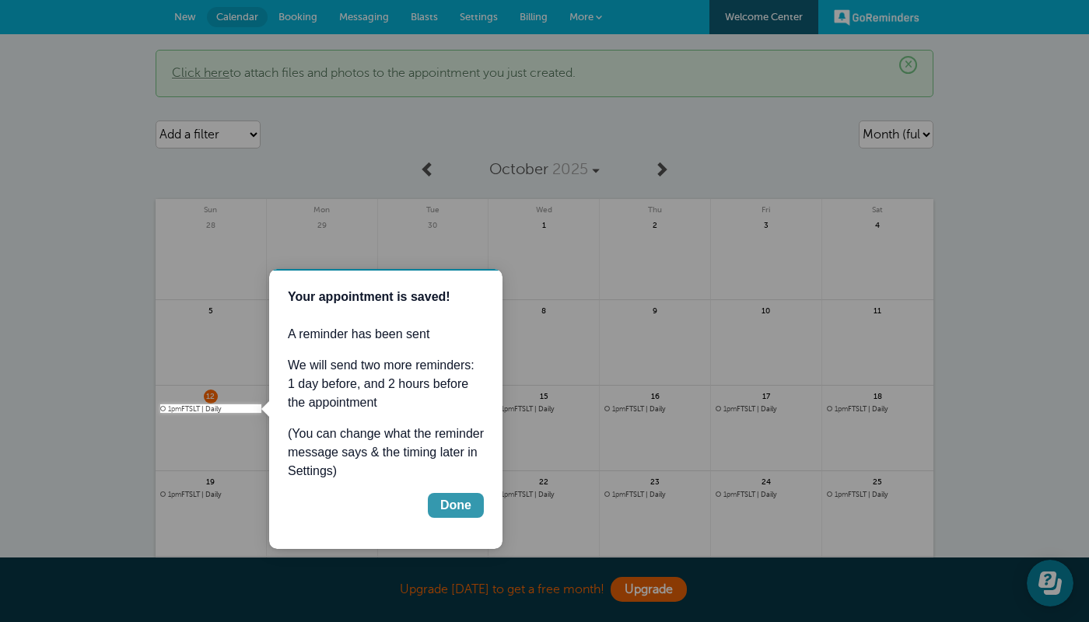
click at [473, 508] on button "Done" at bounding box center [456, 505] width 56 height 25
